Goal: Check status: Check status

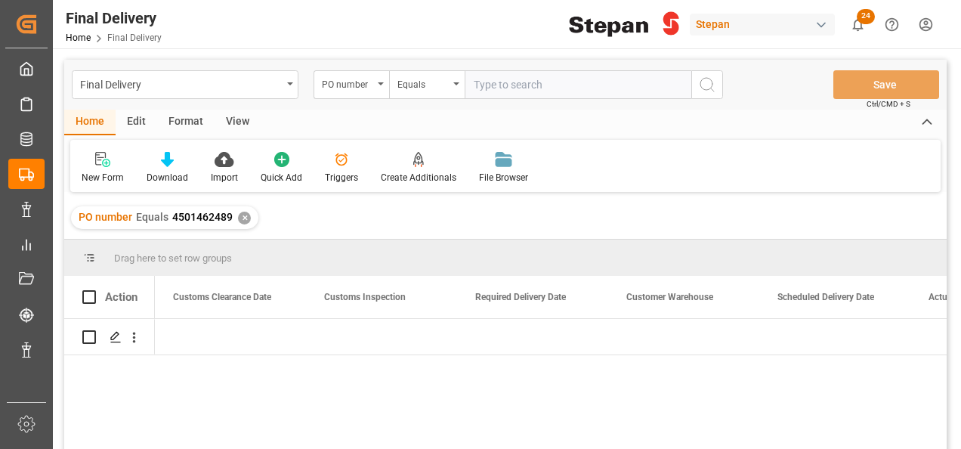
scroll to position [0, 1662]
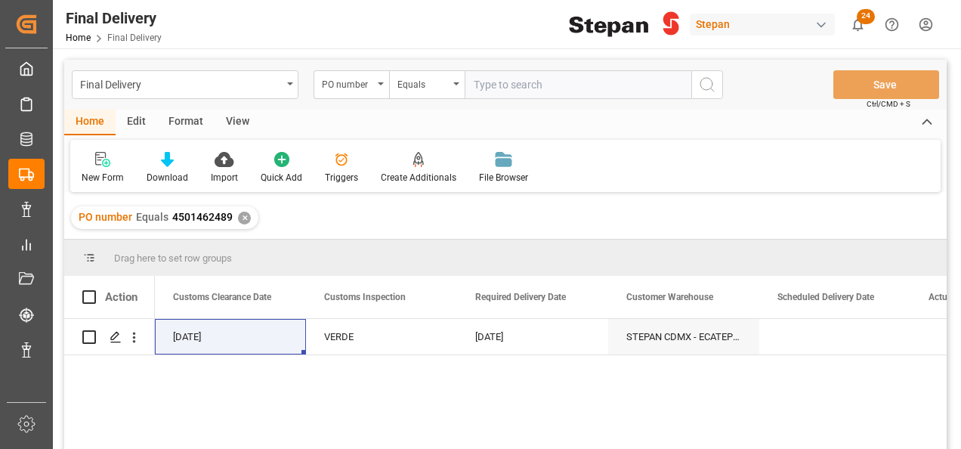
click at [245, 213] on div "✕" at bounding box center [244, 218] width 13 height 13
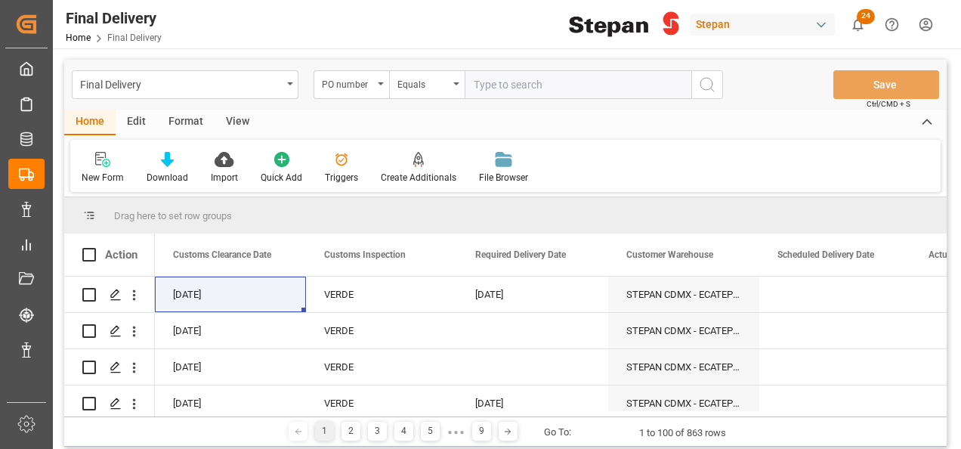
click at [489, 85] on input "text" at bounding box center [578, 84] width 227 height 29
paste input "ALCU0522222"
type input "ALCU0522222"
click at [369, 78] on div "PO number" at bounding box center [347, 82] width 51 height 17
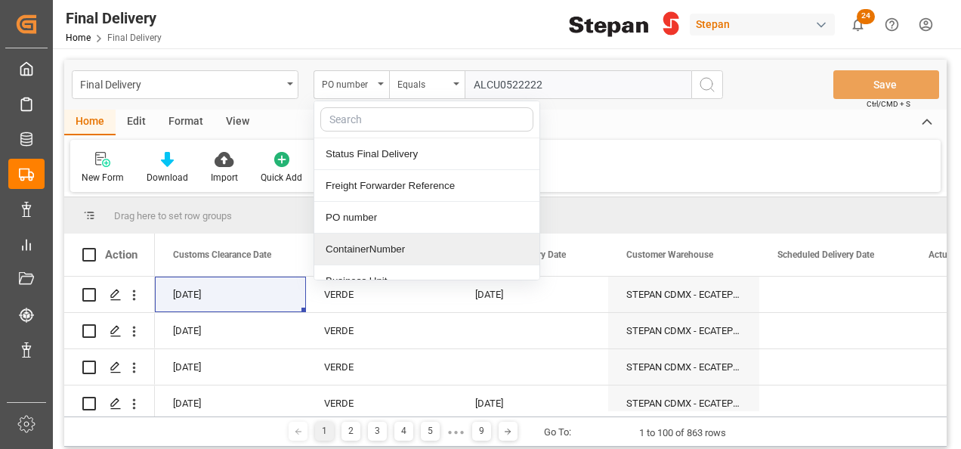
click at [353, 245] on div "ContainerNumber" at bounding box center [426, 249] width 225 height 32
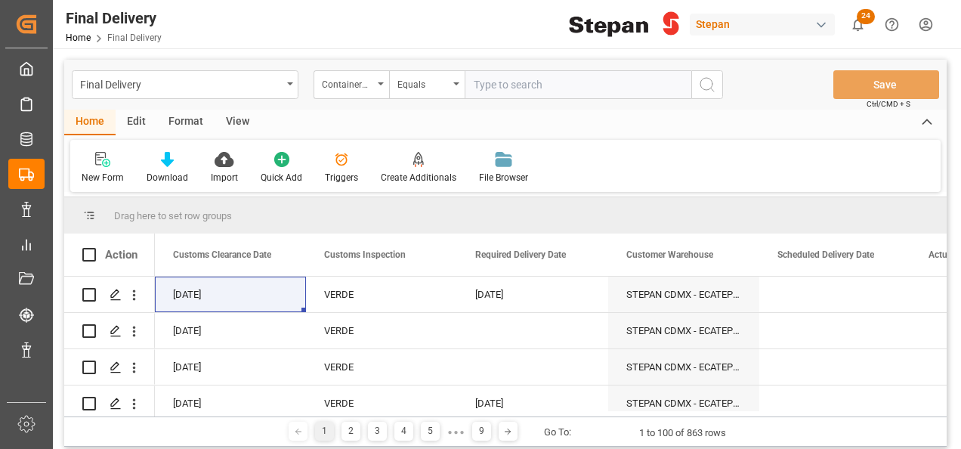
drag, startPoint x: 479, startPoint y: 88, endPoint x: 468, endPoint y: 84, distance: 11.9
click at [479, 86] on input "text" at bounding box center [578, 84] width 227 height 29
paste input "ALCU0522222"
type input "ALCU0522222"
click at [720, 81] on button "search button" at bounding box center [707, 84] width 32 height 29
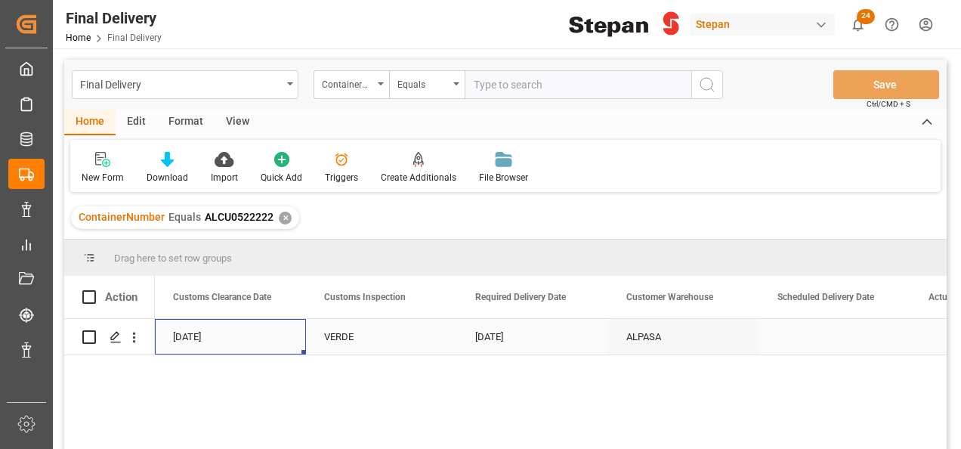
click at [255, 339] on div "[DATE]" at bounding box center [230, 337] width 151 height 36
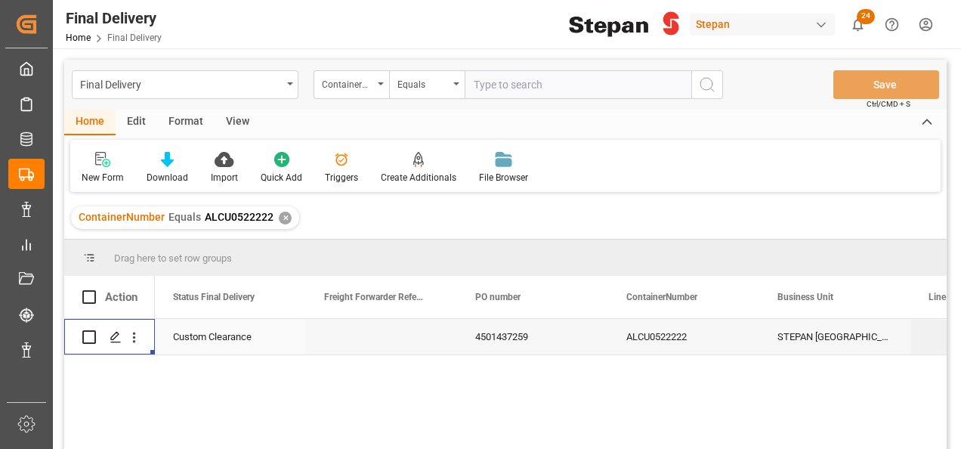
click at [511, 341] on div "4501437259" at bounding box center [532, 337] width 151 height 36
click at [681, 336] on div "ALCU0522222" at bounding box center [683, 337] width 151 height 36
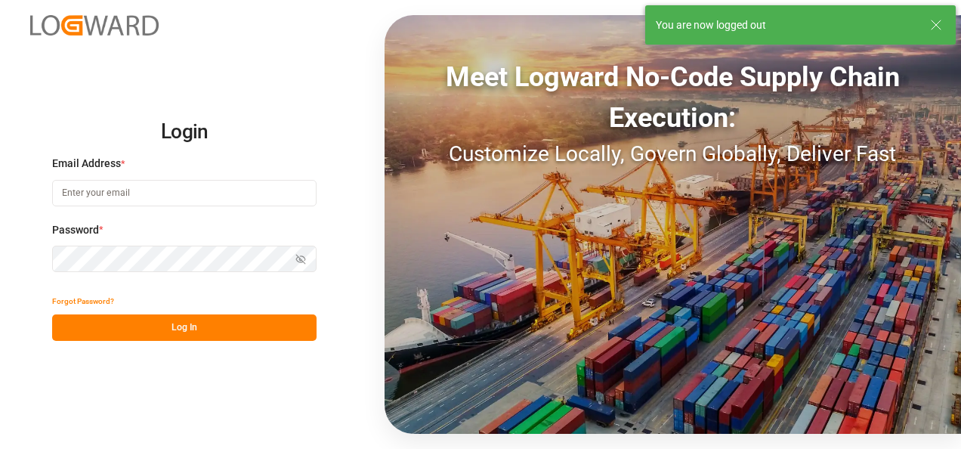
type input "[PERSON_NAME][EMAIL_ADDRESS][PERSON_NAME][DOMAIN_NAME]"
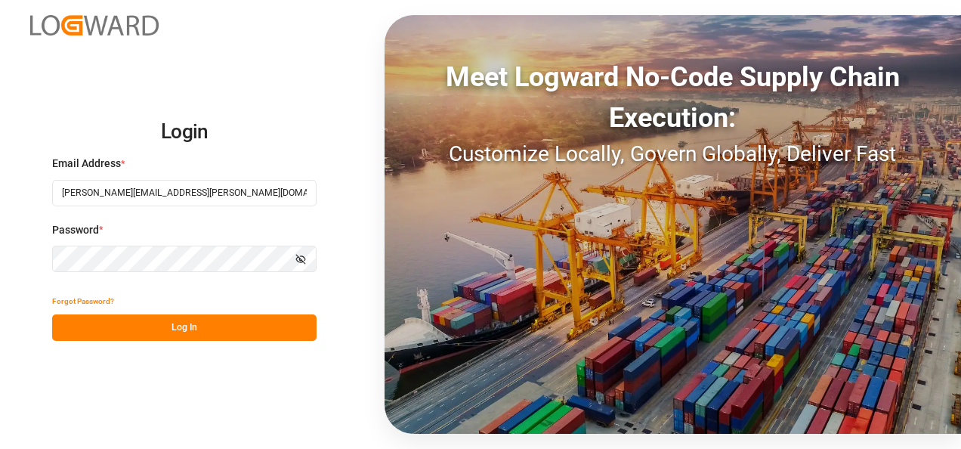
click at [185, 326] on button "Log In" at bounding box center [184, 327] width 264 height 26
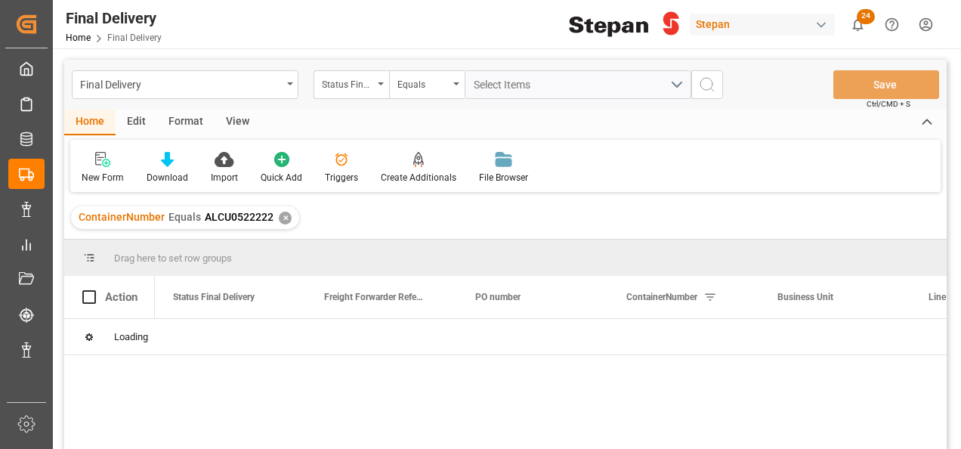
click at [379, 83] on icon "open menu" at bounding box center [381, 83] width 6 height 3
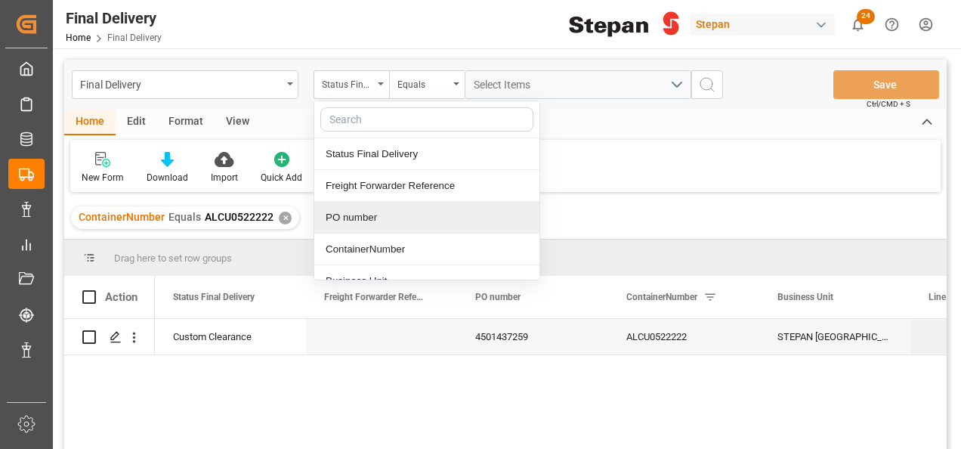
click at [338, 216] on div "PO number" at bounding box center [426, 218] width 225 height 32
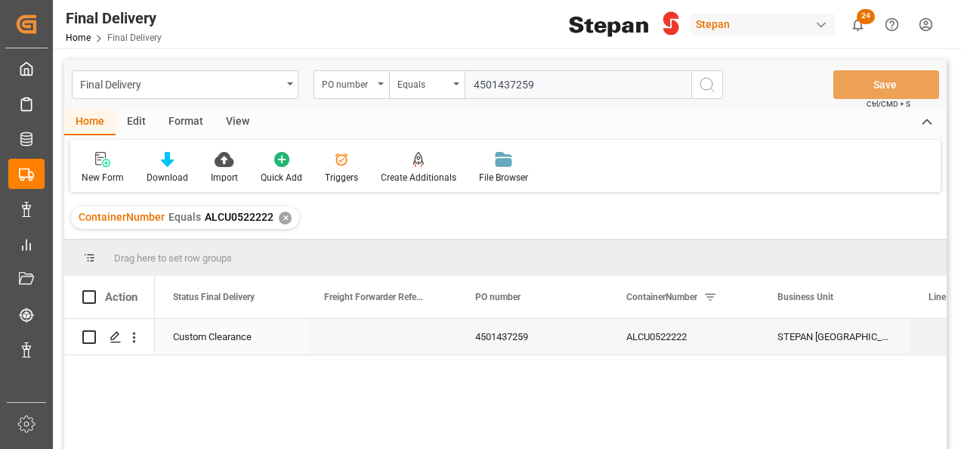
type input "4501437259"
click at [341, 334] on div "Press SPACE to select this row." at bounding box center [381, 337] width 151 height 36
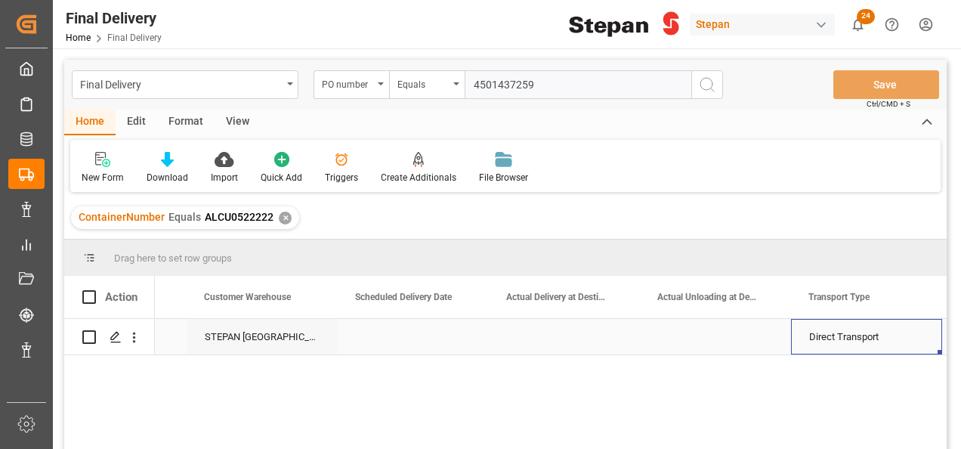
scroll to position [0, 2084]
click at [342, 334] on div "Press SPACE to select this row." at bounding box center [413, 337] width 151 height 36
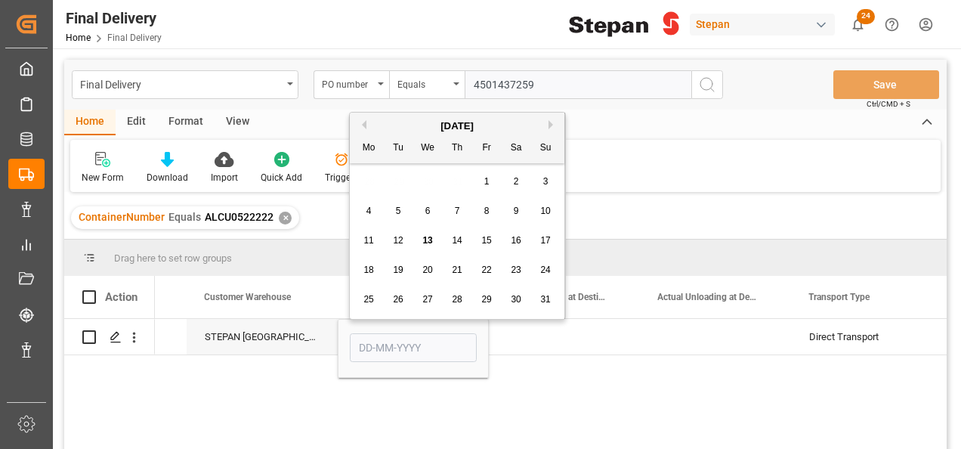
click at [426, 246] on div "13" at bounding box center [428, 241] width 19 height 18
type input "[DATE]"
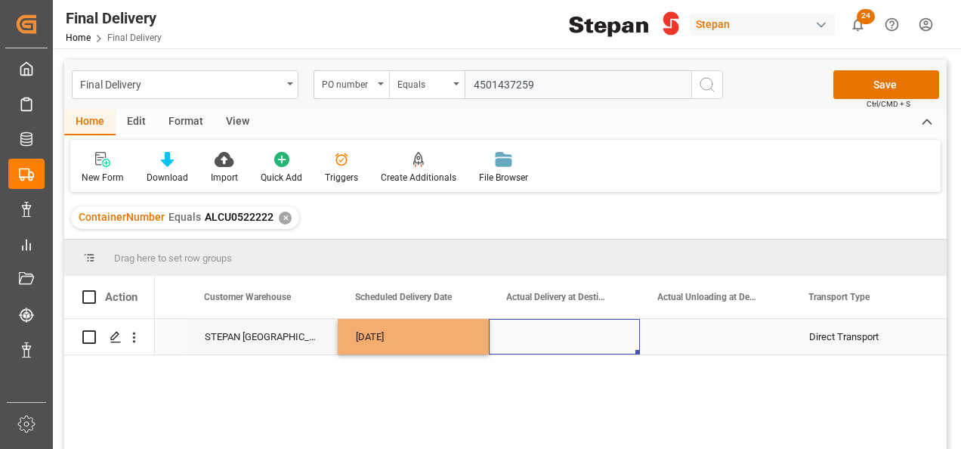
click at [528, 338] on div "Press SPACE to select this row." at bounding box center [564, 337] width 151 height 36
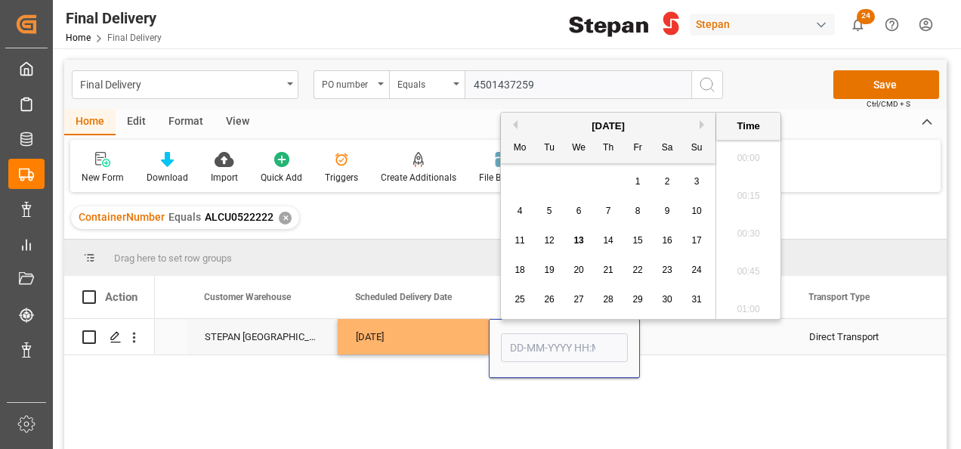
scroll to position [2535, 0]
click at [586, 242] on div "13" at bounding box center [579, 241] width 19 height 18
type input "[DATE] 00:00"
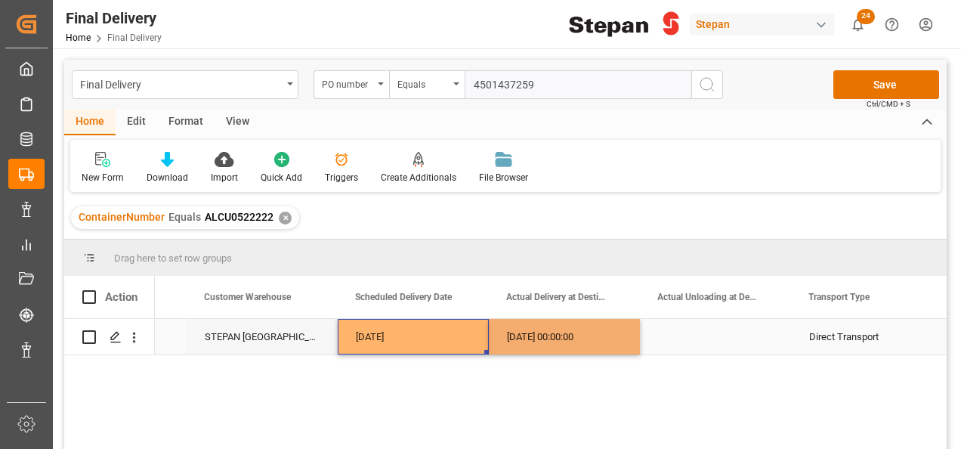
drag, startPoint x: 468, startPoint y: 337, endPoint x: 462, endPoint y: 333, distance: 7.8
click at [467, 337] on div "[DATE]" at bounding box center [413, 337] width 151 height 36
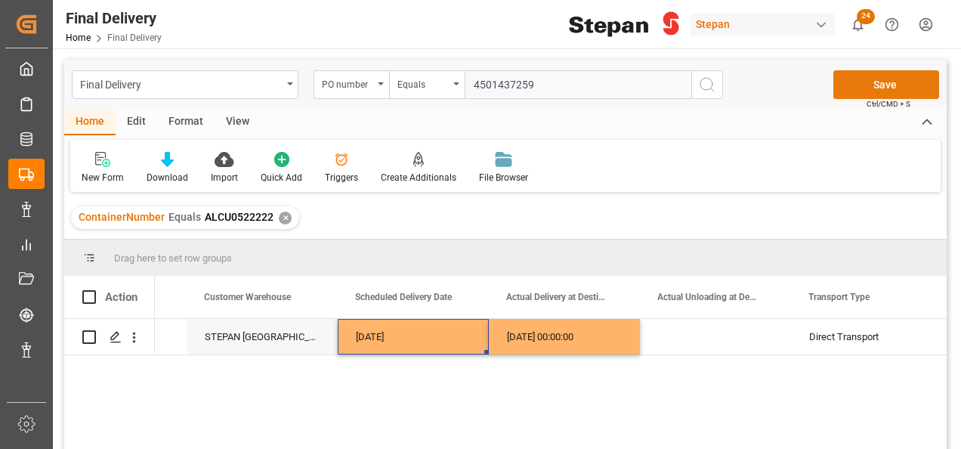
click at [858, 83] on button "Save" at bounding box center [886, 84] width 106 height 29
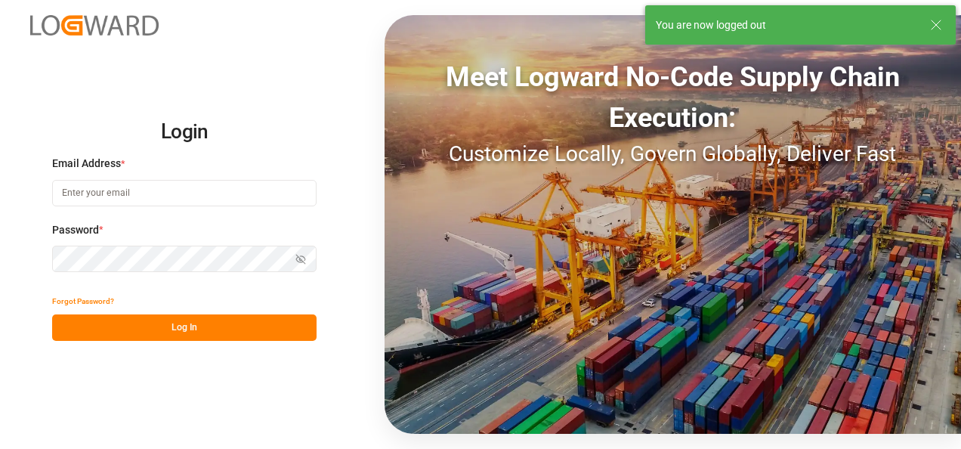
type input "[PERSON_NAME][EMAIL_ADDRESS][PERSON_NAME][DOMAIN_NAME]"
click at [169, 331] on button "Log In" at bounding box center [184, 327] width 264 height 26
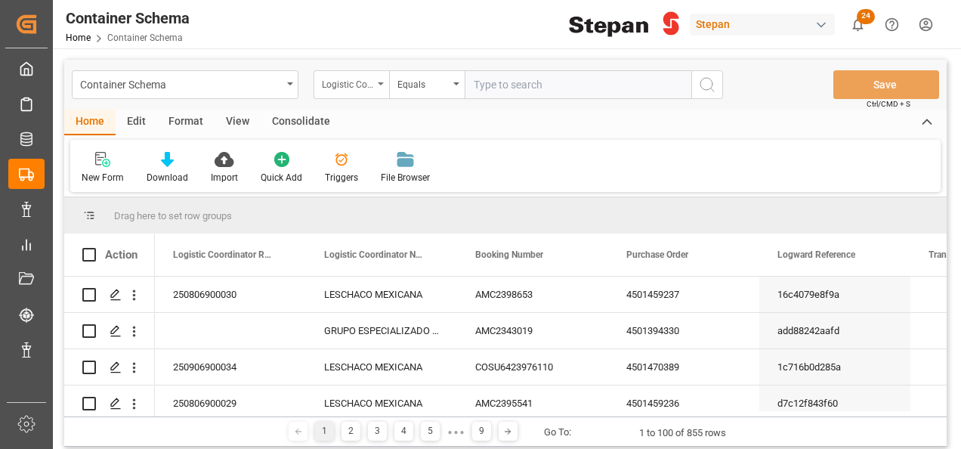
click at [380, 83] on icon "open menu" at bounding box center [381, 83] width 6 height 3
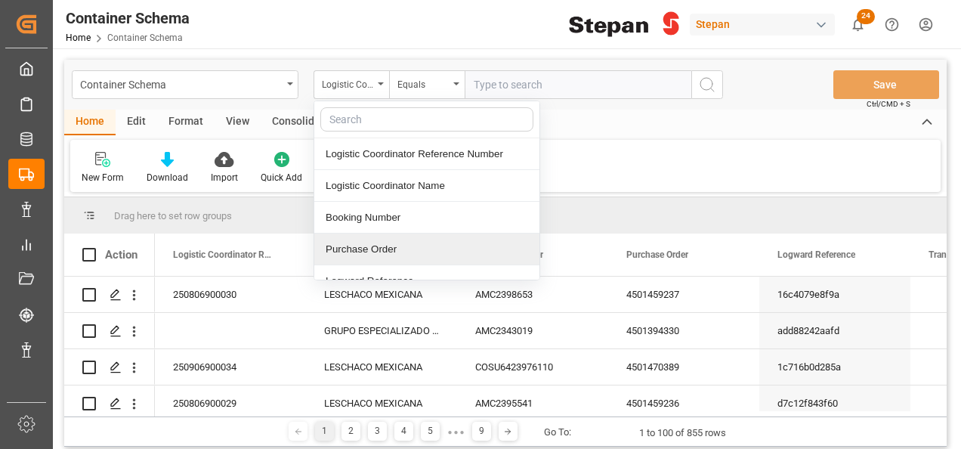
click at [360, 246] on div "Purchase Order" at bounding box center [426, 249] width 225 height 32
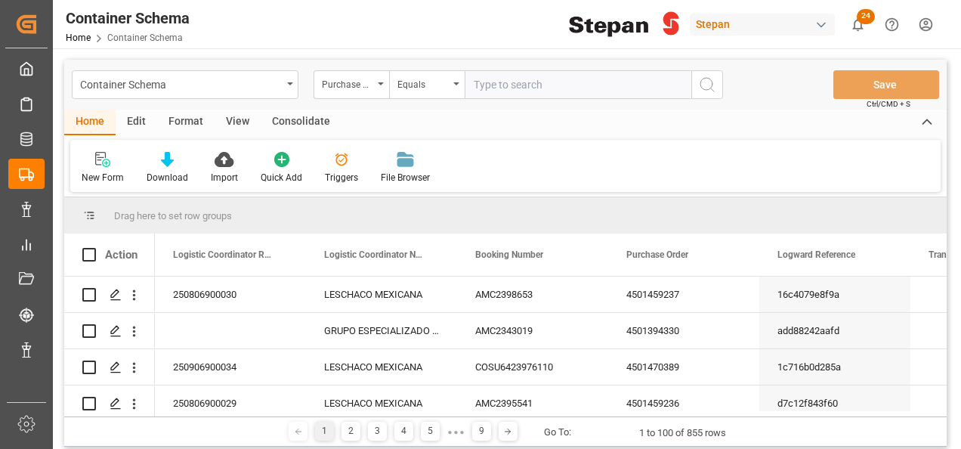
click at [490, 77] on input "text" at bounding box center [578, 84] width 227 height 29
paste input "4501437259"
type input "4501437259"
click at [709, 82] on icon "search button" at bounding box center [707, 85] width 18 height 18
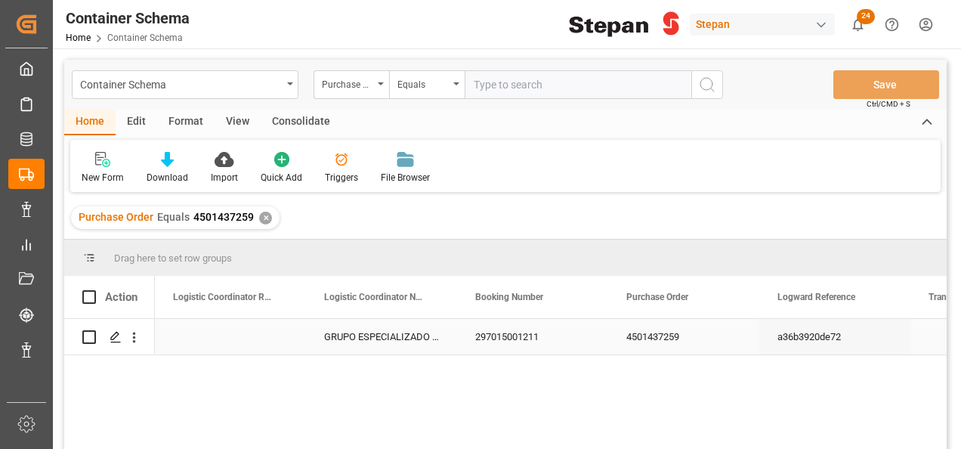
click at [342, 328] on div "GRUPO ESPECIALIZADO GEASA" at bounding box center [381, 337] width 151 height 36
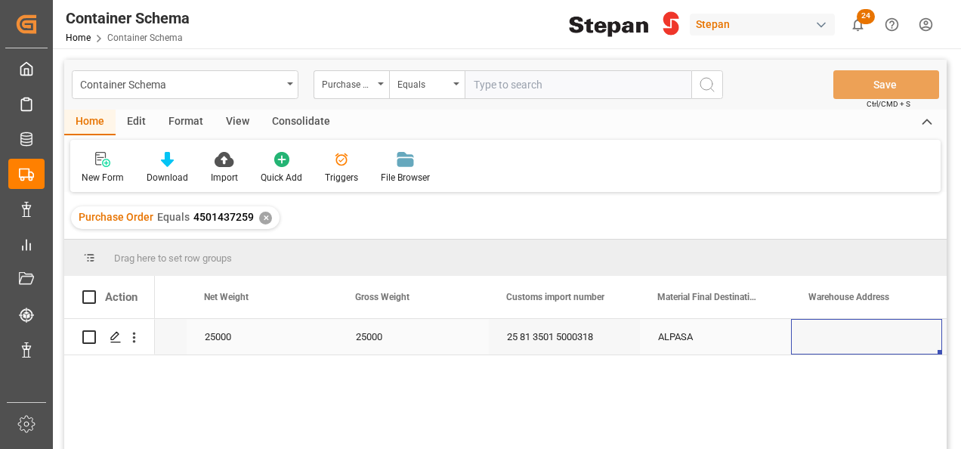
click at [690, 335] on div "ALPASA" at bounding box center [715, 337] width 151 height 36
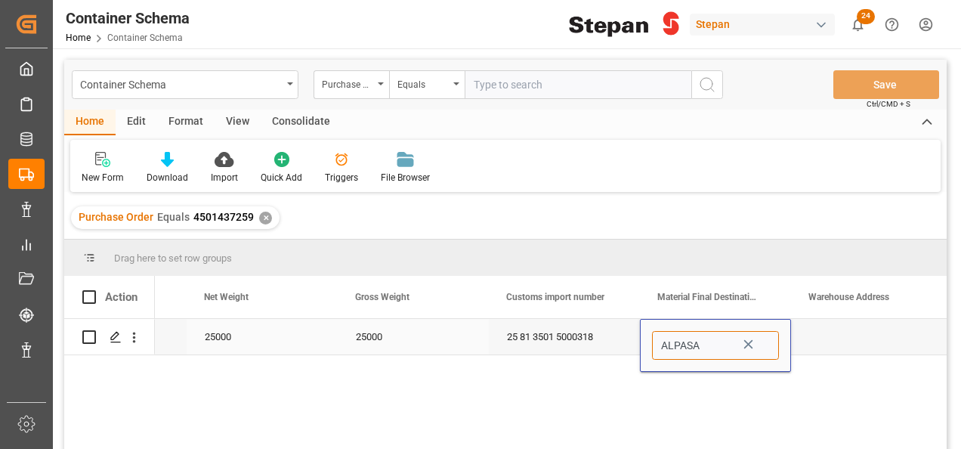
click at [771, 340] on input "ALPASA" at bounding box center [715, 345] width 127 height 29
click at [750, 344] on icon "Press SPACE to select this row." at bounding box center [748, 344] width 16 height 16
click at [755, 343] on icon "open menu" at bounding box center [763, 346] width 18 height 18
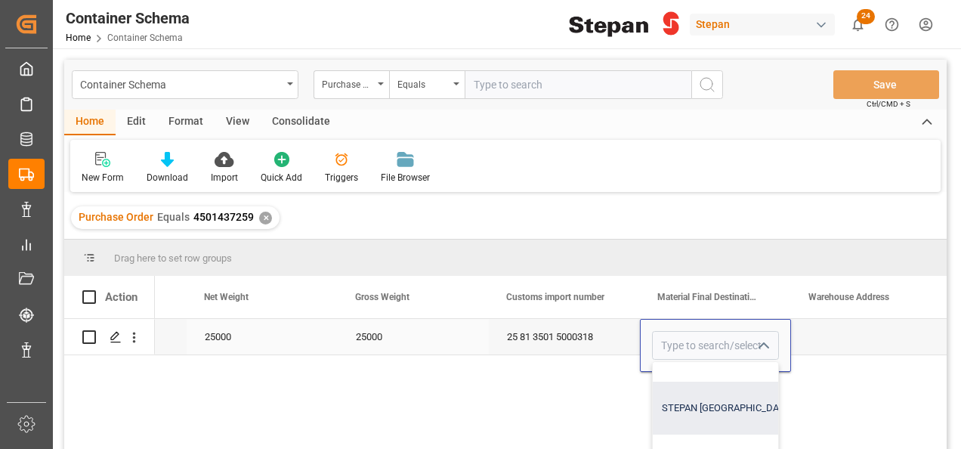
click at [719, 405] on div "STEPAN [GEOGRAPHIC_DATA] S A DE C V - [PERSON_NAME]" at bounding box center [791, 408] width 276 height 53
type input "STEPAN [GEOGRAPHIC_DATA] S A DE C V - [PERSON_NAME]"
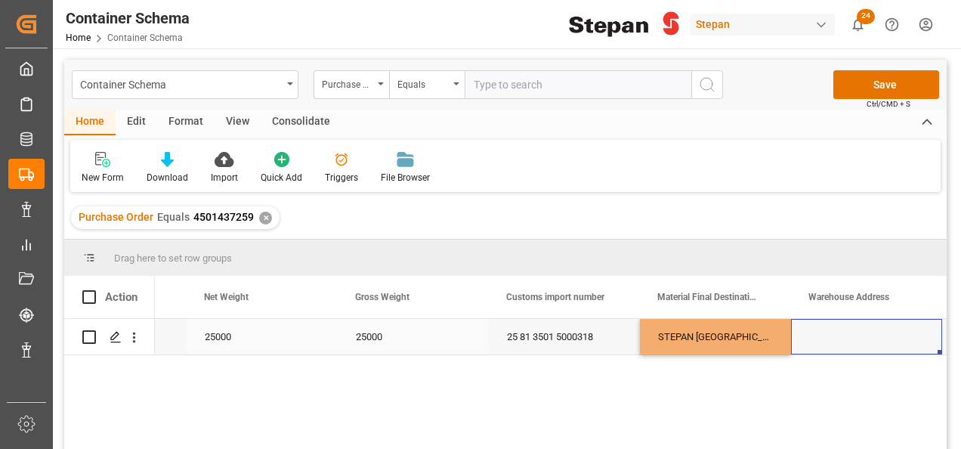
click at [827, 342] on div "Press SPACE to select this row." at bounding box center [866, 337] width 151 height 36
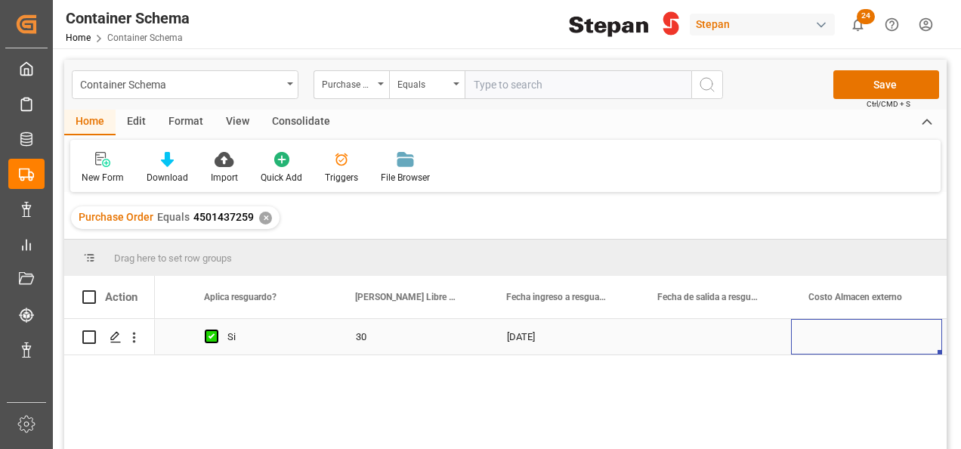
click at [682, 347] on div "Press SPACE to select this row." at bounding box center [715, 337] width 151 height 36
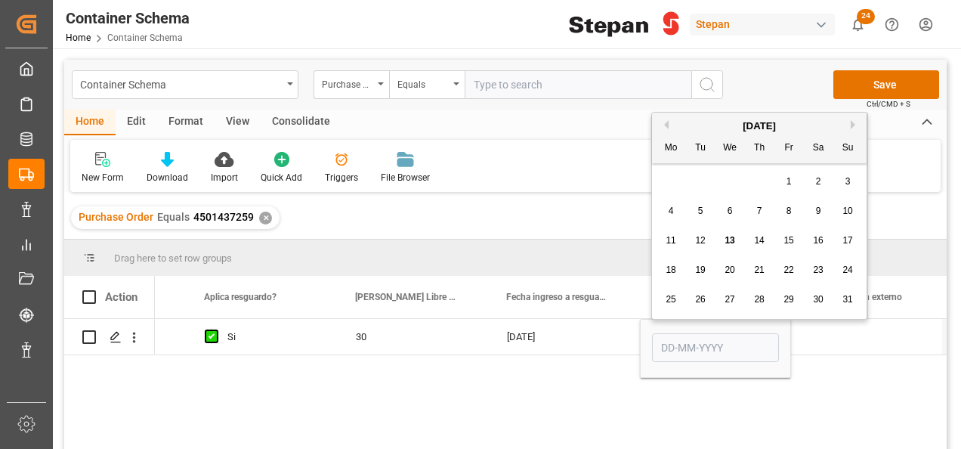
click at [701, 241] on span "12" at bounding box center [700, 240] width 10 height 11
type input "[DATE]"
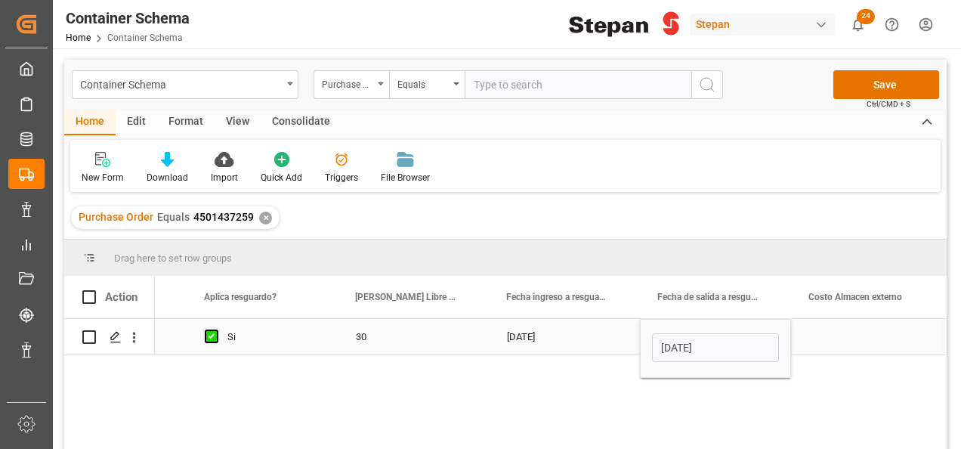
click at [620, 339] on div "[DATE]" at bounding box center [564, 337] width 151 height 36
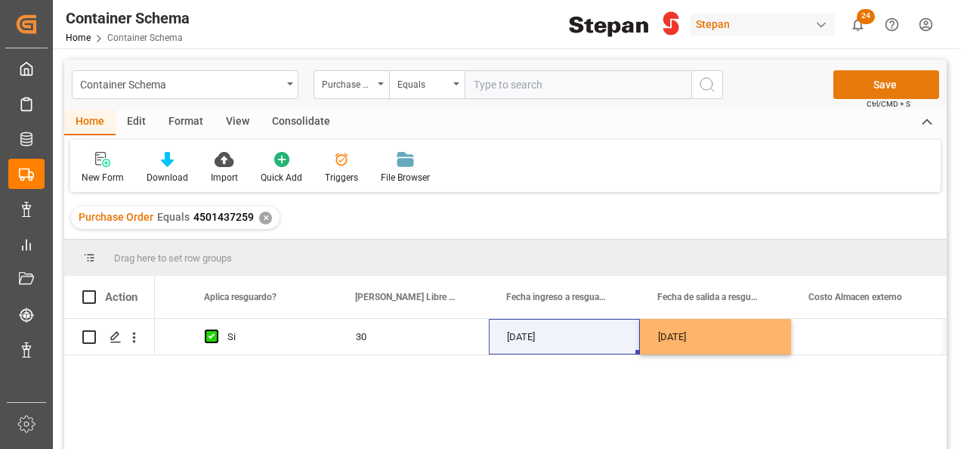
click at [888, 80] on button "Save" at bounding box center [886, 84] width 106 height 29
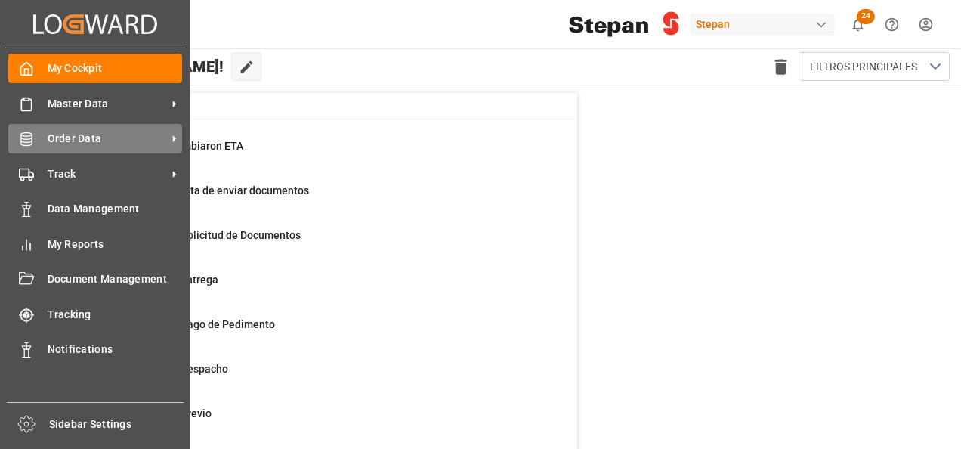
click at [27, 139] on icon at bounding box center [25, 139] width 11 height 14
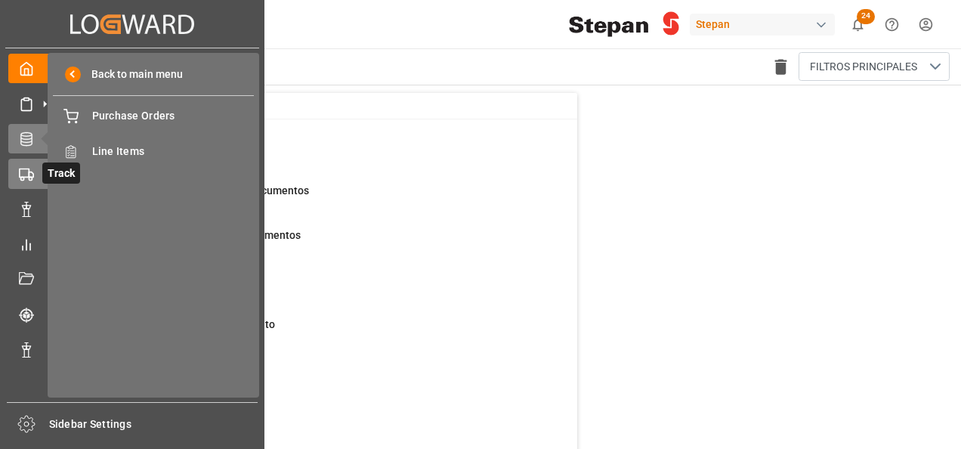
click at [37, 169] on icon at bounding box center [45, 174] width 16 height 16
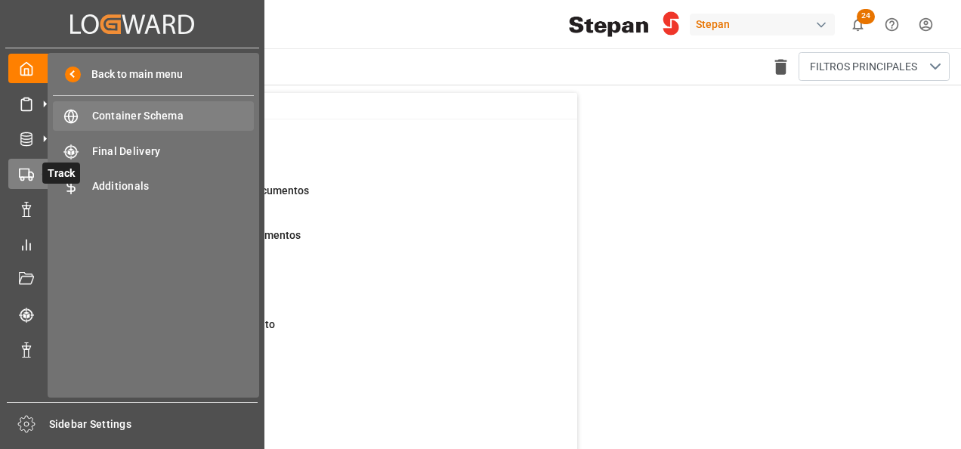
click at [136, 118] on span "Container Schema" at bounding box center [173, 116] width 162 height 16
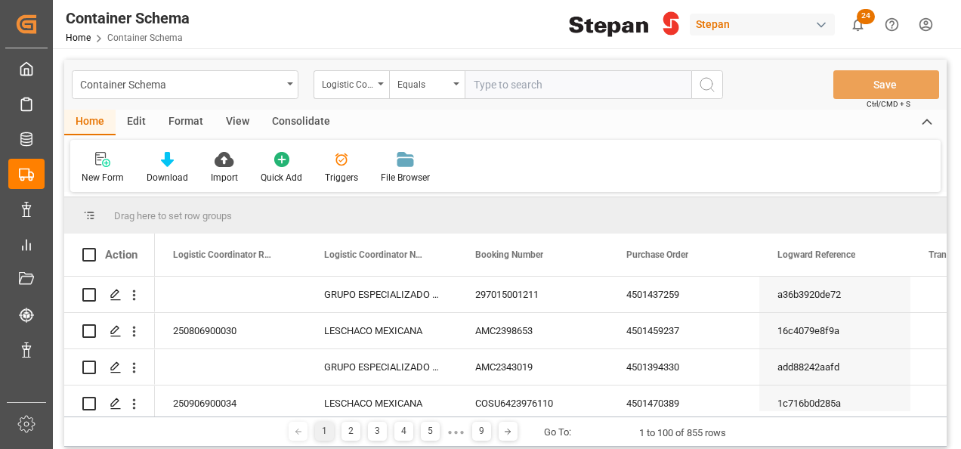
click at [512, 82] on input "text" at bounding box center [578, 84] width 227 height 29
click at [384, 84] on div "Logistic Coordinator Reference Number" at bounding box center [352, 84] width 76 height 29
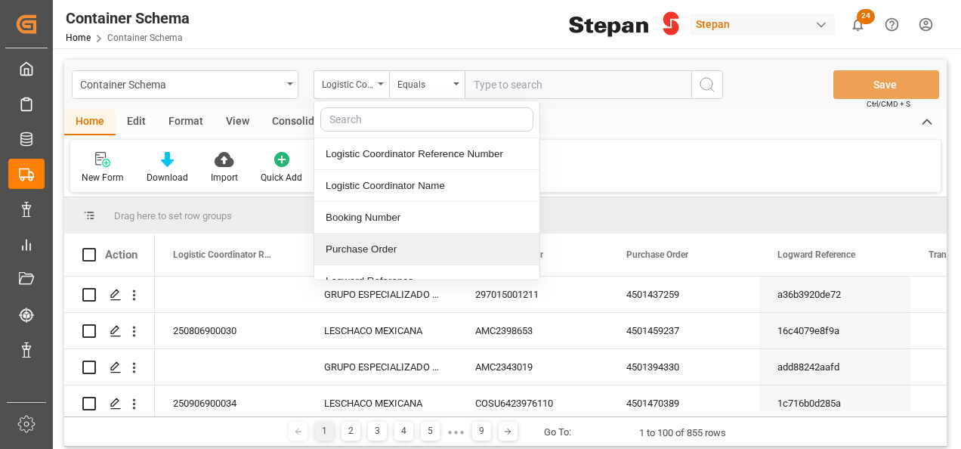
click at [354, 251] on div "Purchase Order" at bounding box center [426, 249] width 225 height 32
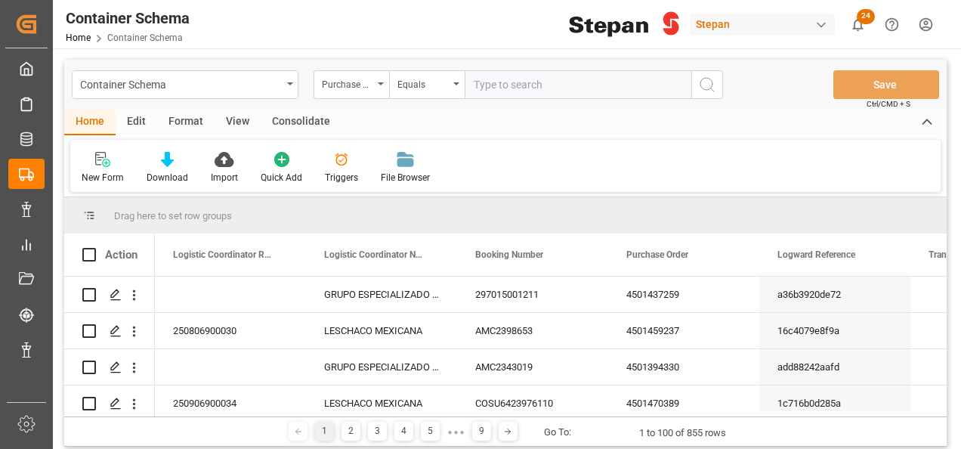
click at [483, 84] on input "text" at bounding box center [578, 84] width 227 height 29
paste input "4501474711"
type input "4501474711"
click at [704, 79] on icon "search button" at bounding box center [707, 85] width 18 height 18
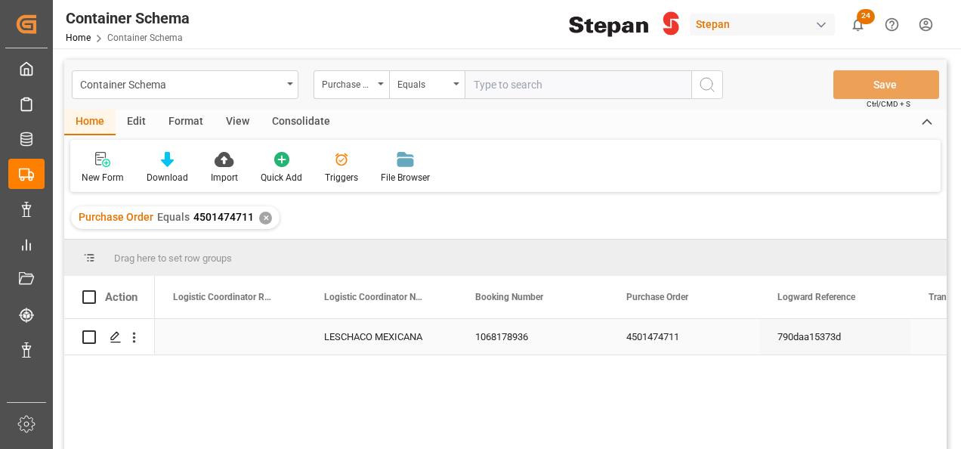
click at [223, 337] on div "Press SPACE to select this row." at bounding box center [230, 337] width 151 height 36
click at [184, 338] on div "Press SPACE to select this row." at bounding box center [230, 337] width 151 height 36
click at [184, 338] on input "Press SPACE to select this row." at bounding box center [230, 345] width 127 height 29
paste input "250806900862"
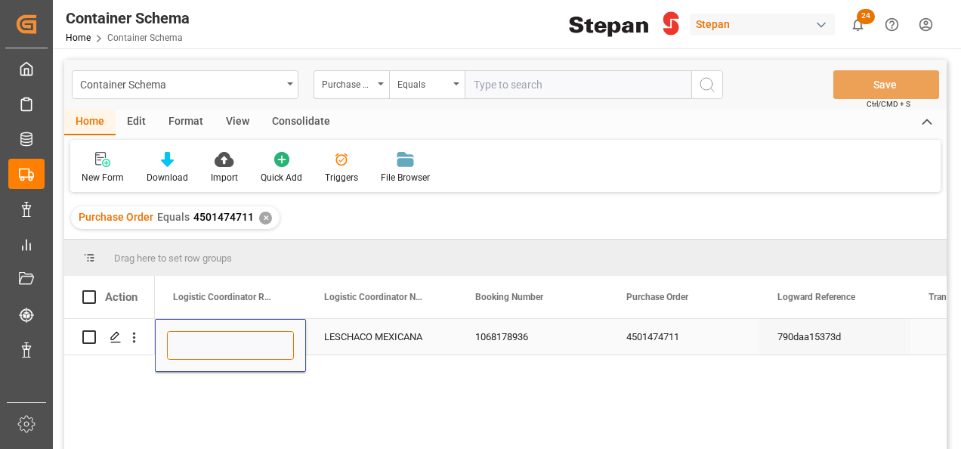
type input "250806900862"
click at [312, 333] on div "LESCHACO MEXICANA" at bounding box center [381, 337] width 151 height 36
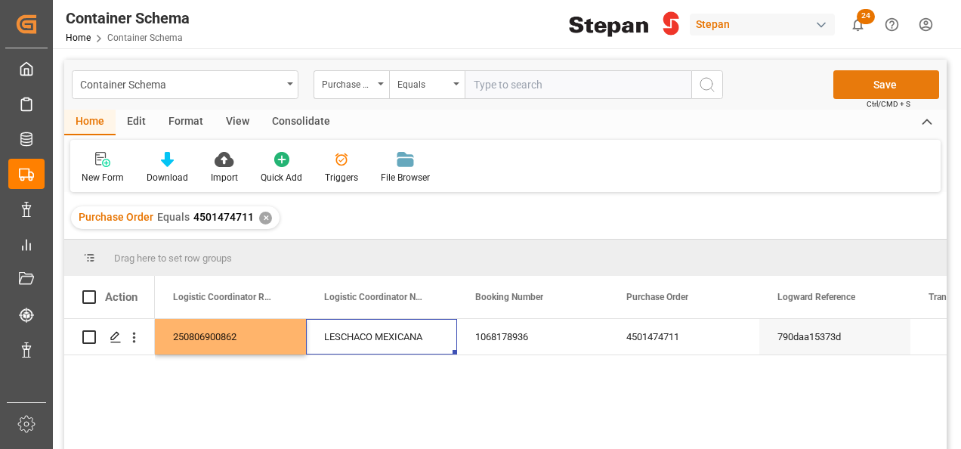
click at [877, 88] on button "Save" at bounding box center [886, 84] width 106 height 29
